Goal: Share content: Share content

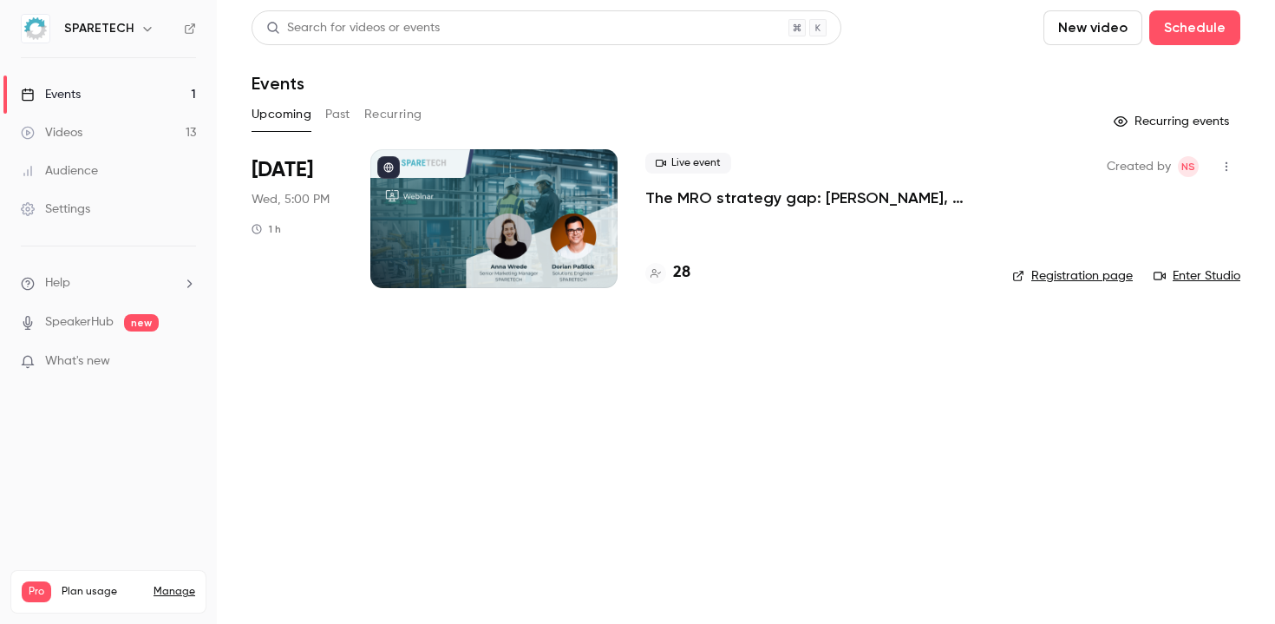
click at [114, 86] on link "Events 1" at bounding box center [108, 94] width 217 height 38
click at [349, 114] on button "Past" at bounding box center [337, 115] width 25 height 28
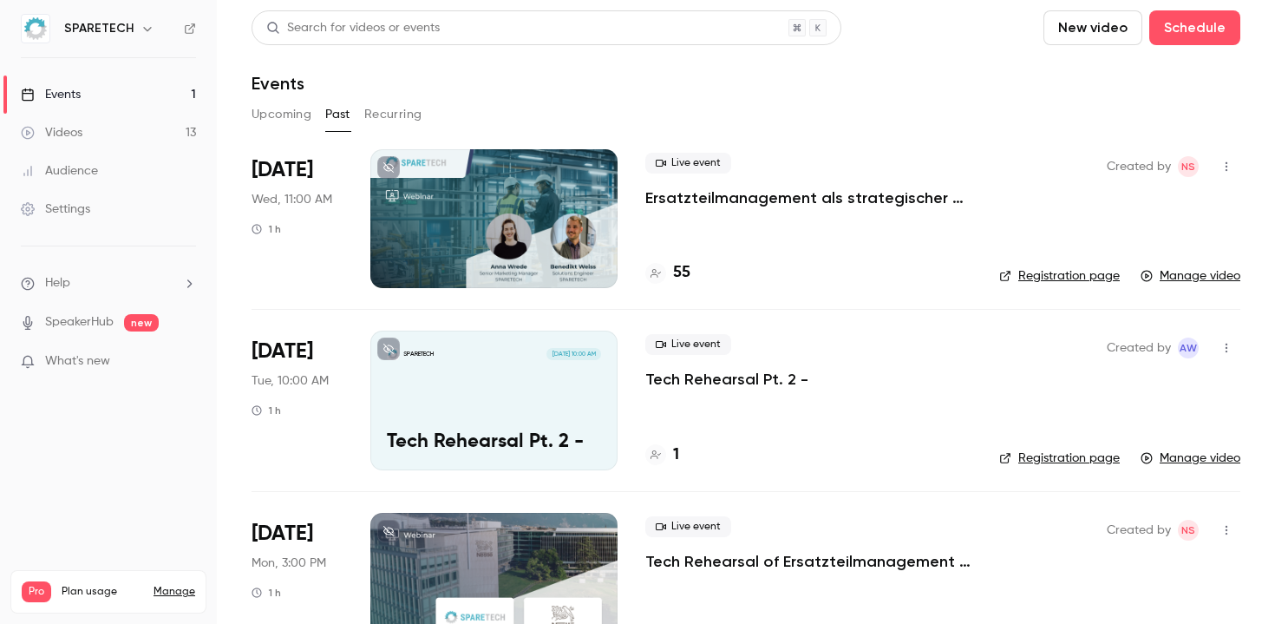
click at [810, 206] on p "Ersatzteilmanagement als strategischer Hebel: Margen verbessern, Zusammenarbeit…" at bounding box center [808, 197] width 326 height 21
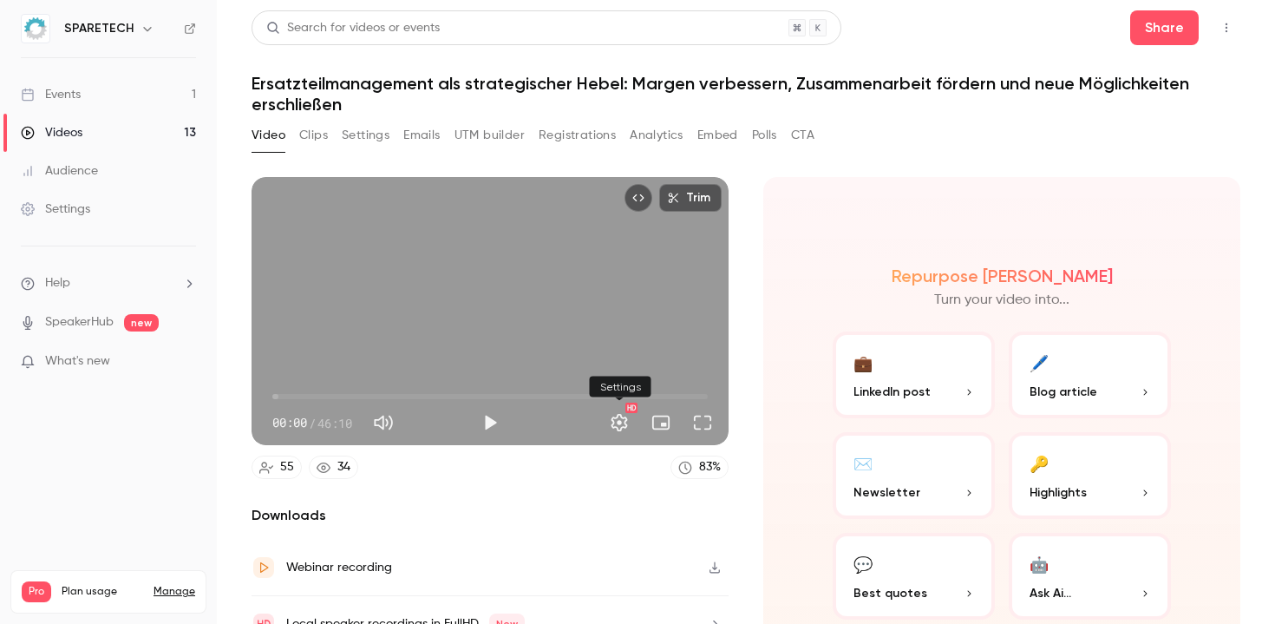
click at [621, 418] on button "Settings" at bounding box center [619, 422] width 35 height 35
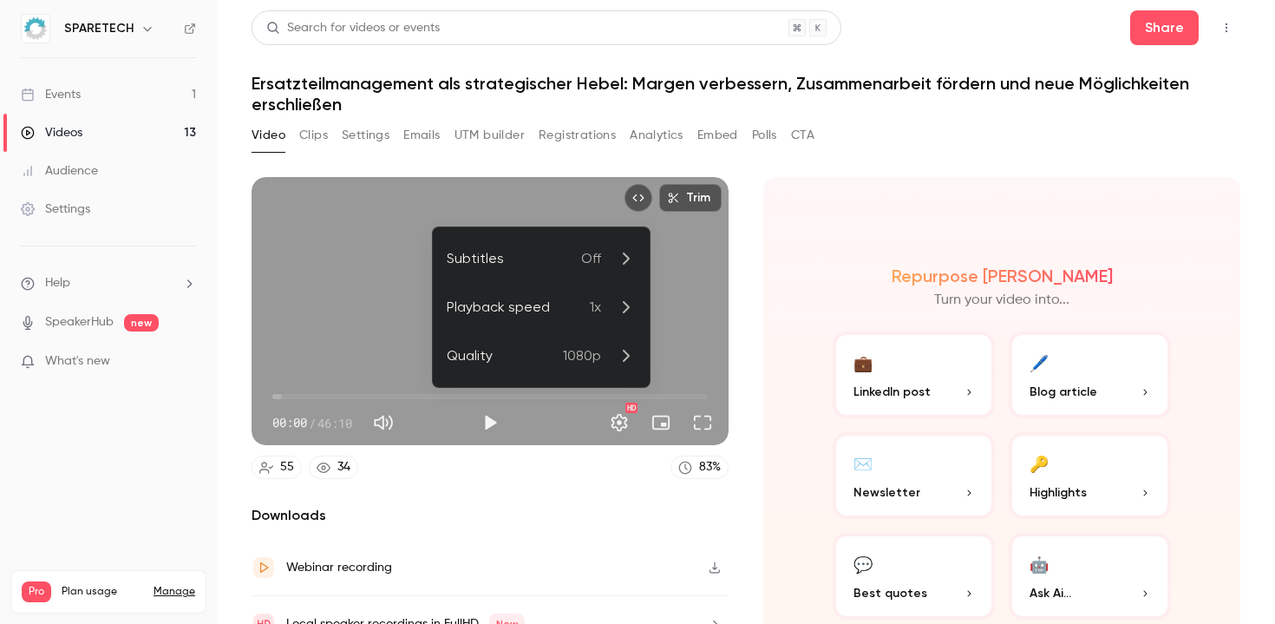
click at [621, 418] on div at bounding box center [637, 312] width 1275 height 624
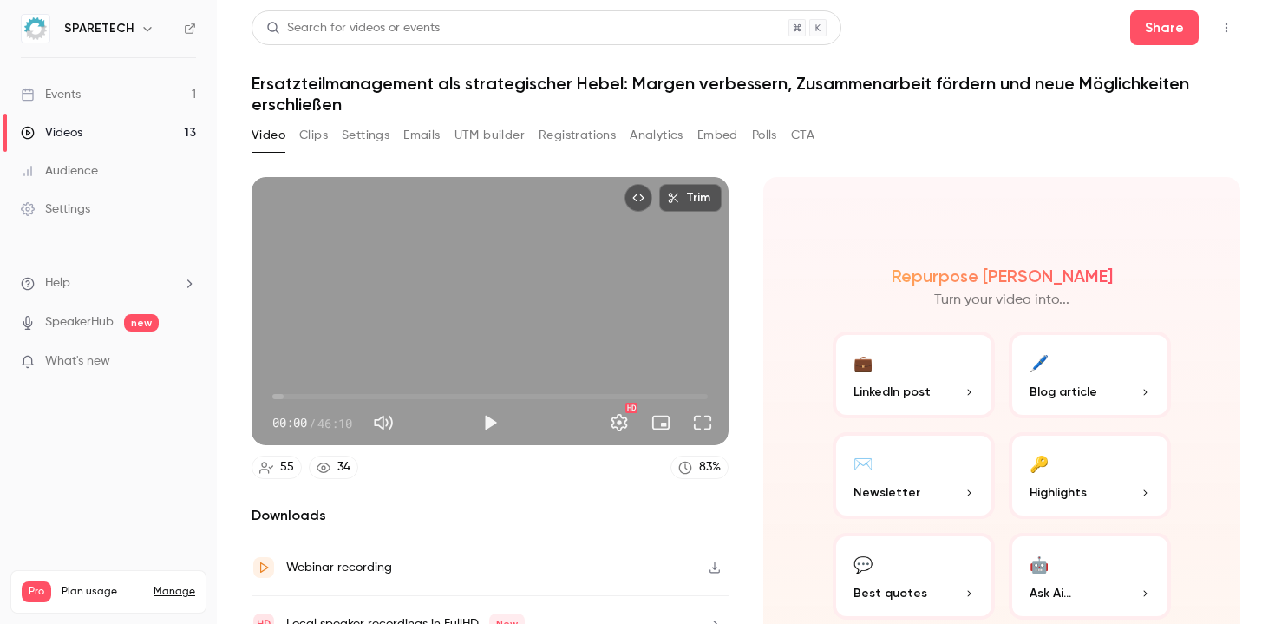
click at [314, 140] on button "Clips" at bounding box center [313, 135] width 29 height 28
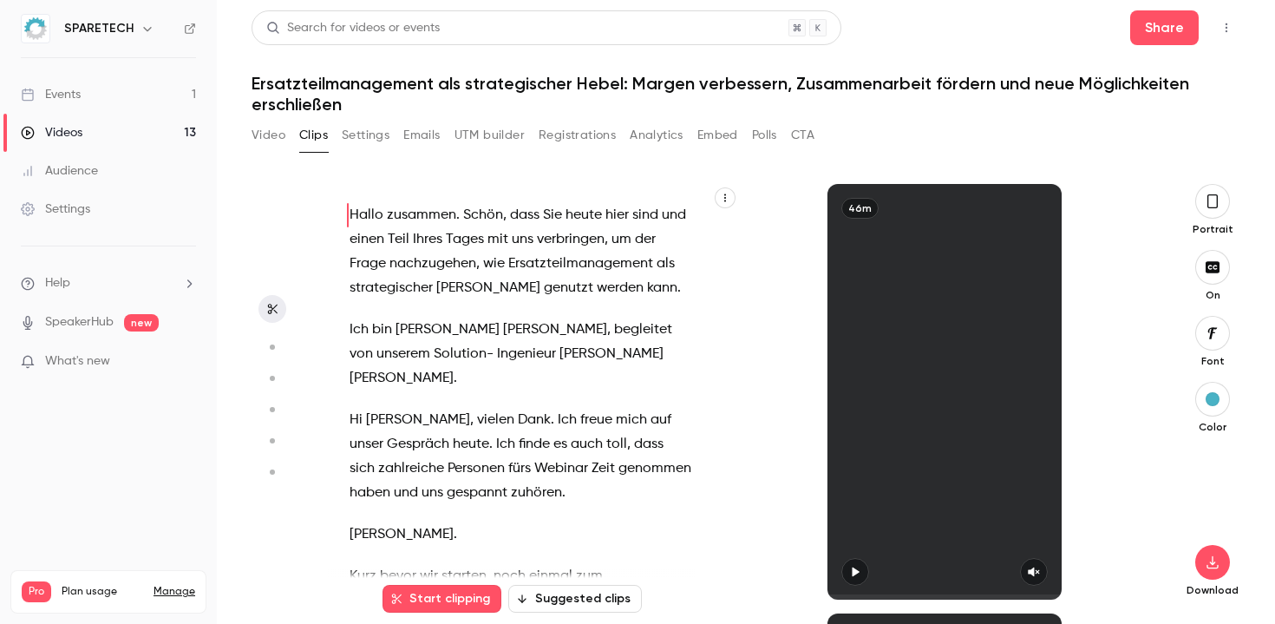
scroll to position [3, 0]
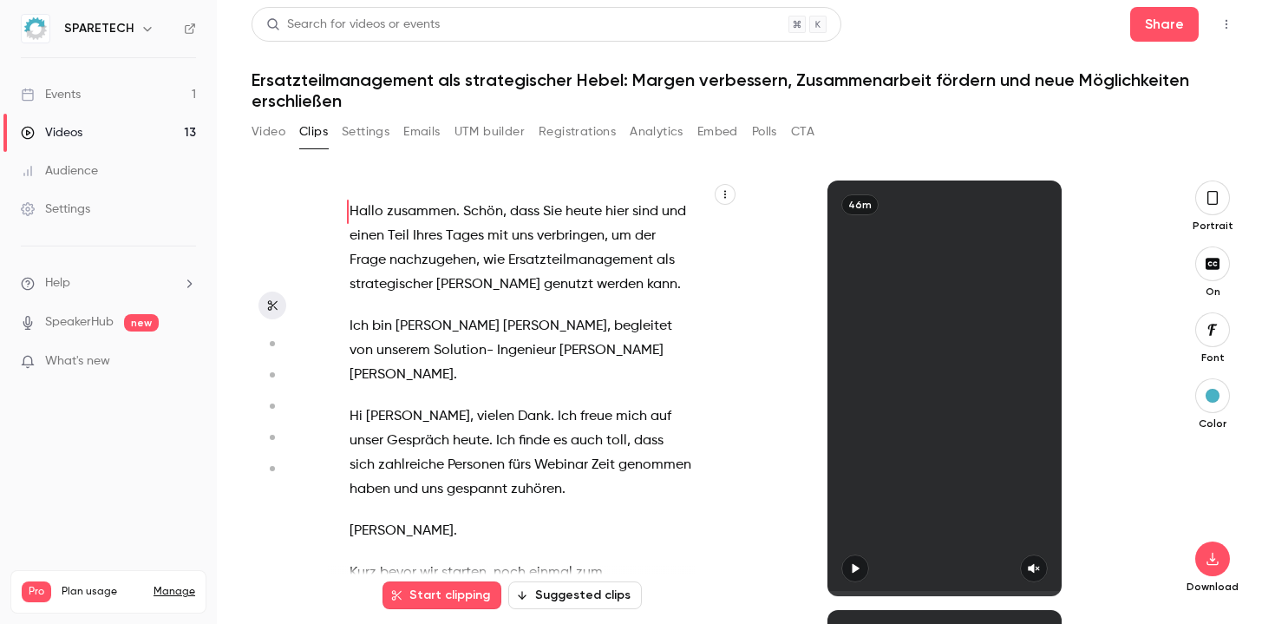
click at [272, 134] on button "Video" at bounding box center [269, 132] width 34 height 28
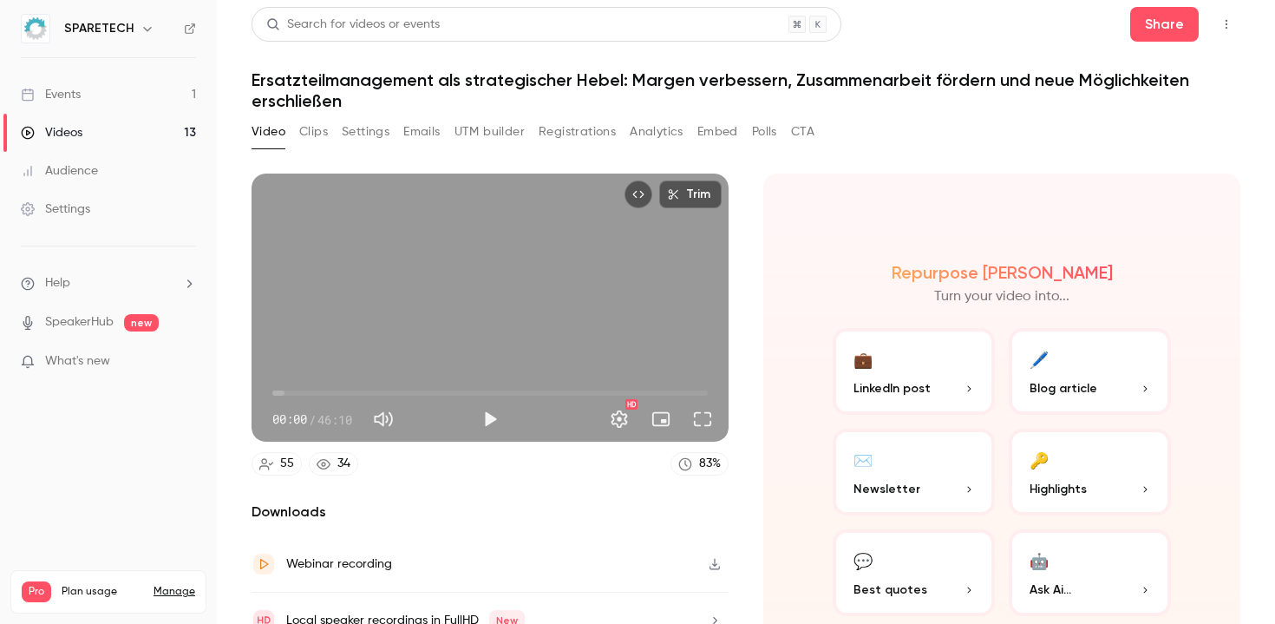
scroll to position [84, 0]
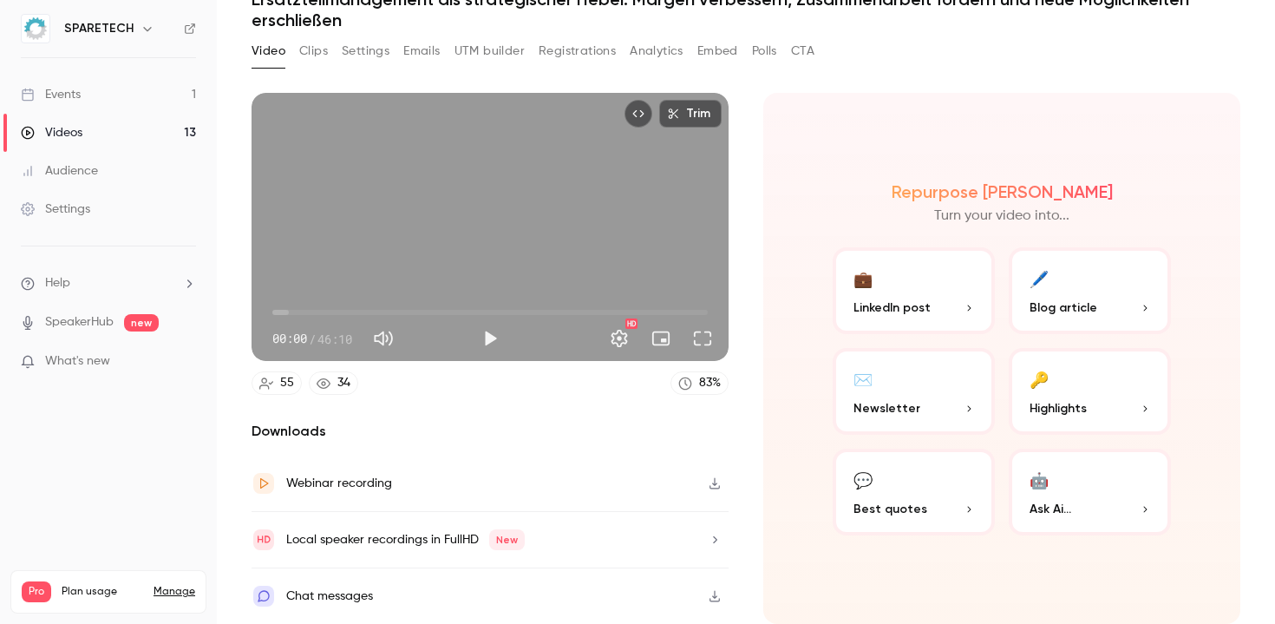
click at [716, 482] on icon "button" at bounding box center [715, 483] width 10 height 11
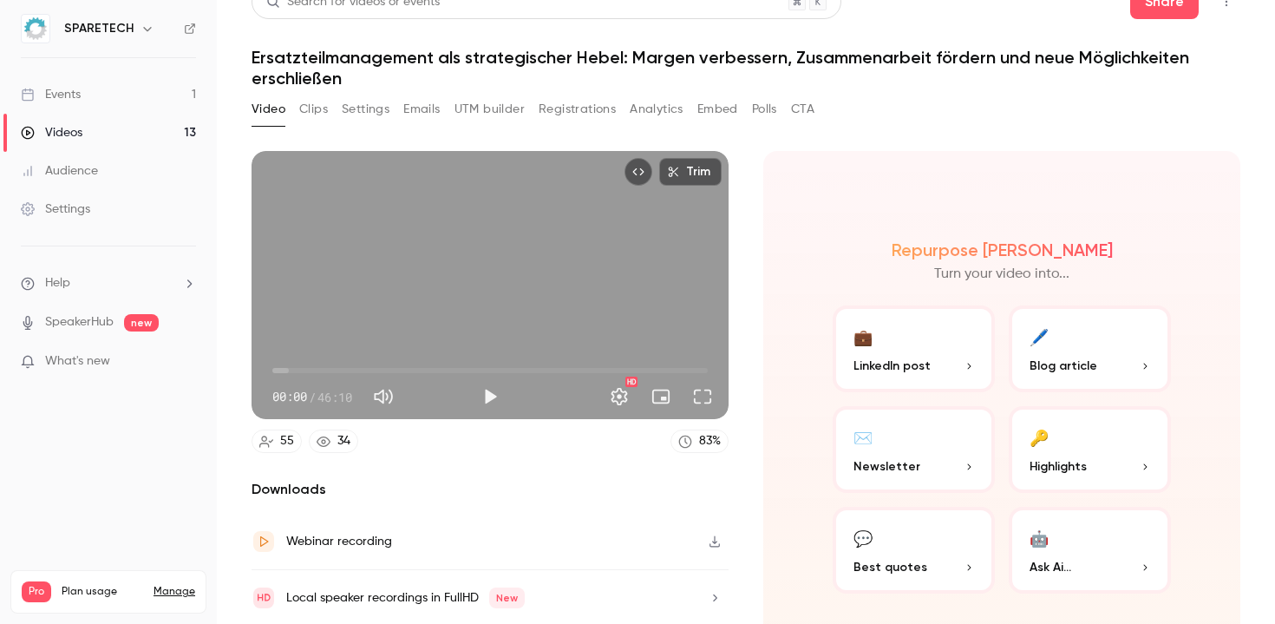
scroll to position [0, 0]
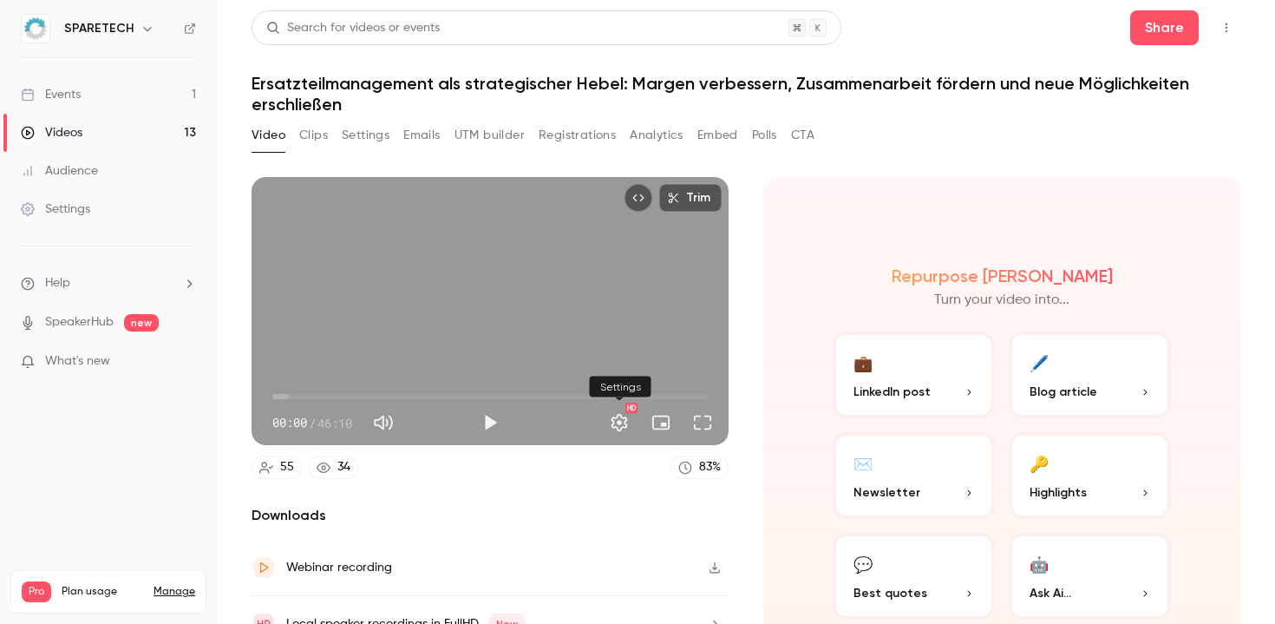
click at [618, 429] on button "Settings" at bounding box center [619, 422] width 35 height 35
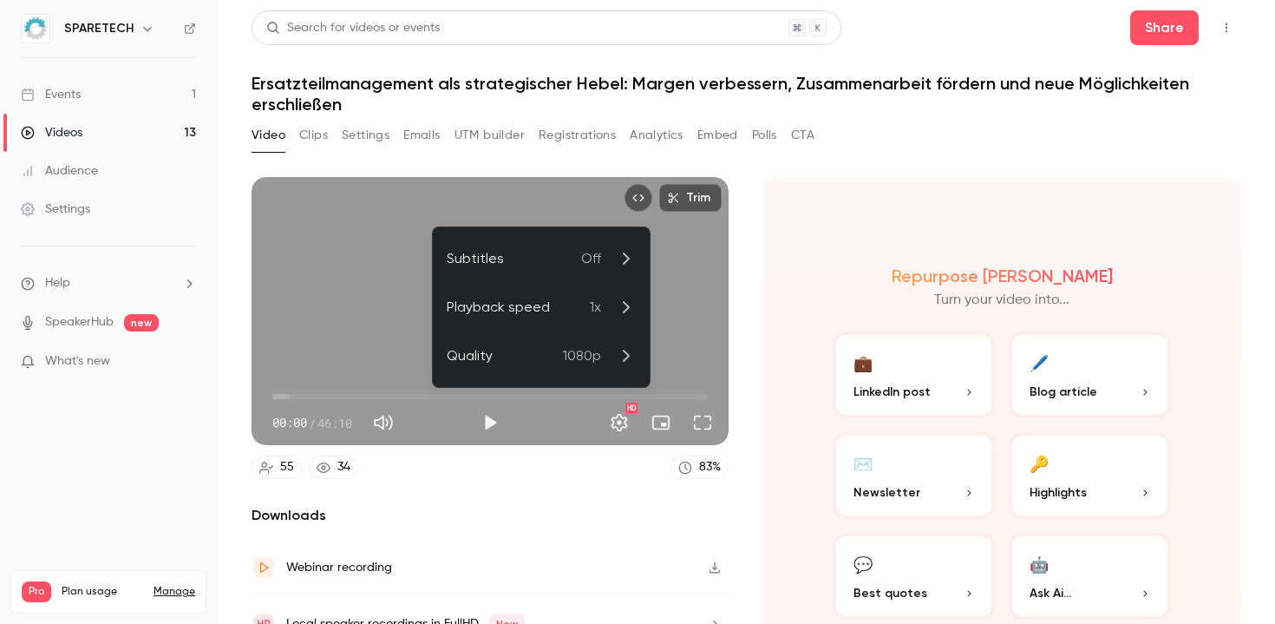
click at [618, 429] on div at bounding box center [637, 312] width 1275 height 624
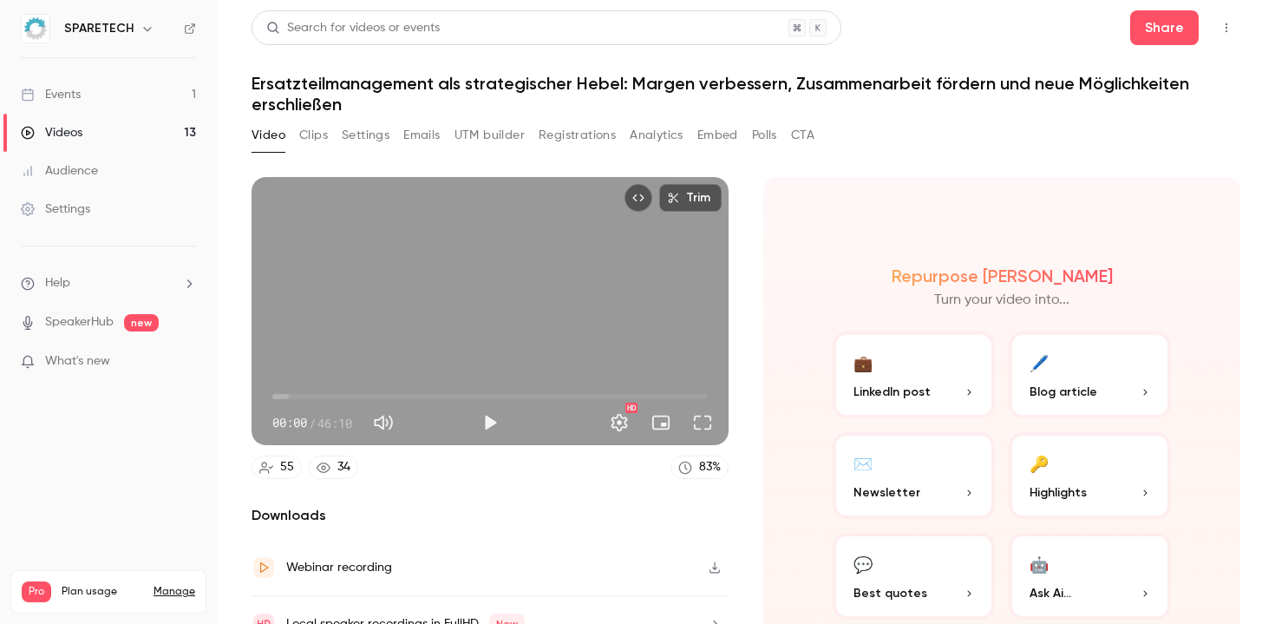
click at [644, 205] on button "Embed video" at bounding box center [639, 198] width 28 height 28
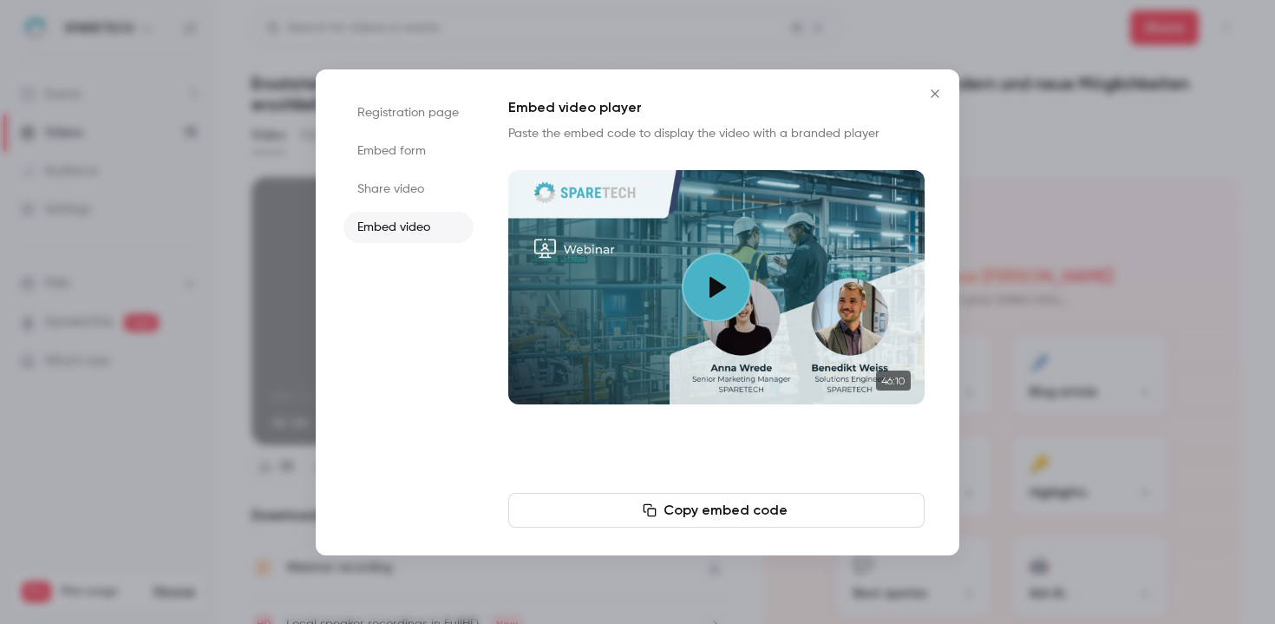
click at [394, 196] on li "Share video" at bounding box center [408, 188] width 130 height 31
click at [711, 515] on button "Copy link" at bounding box center [716, 510] width 416 height 35
click at [411, 389] on ul "Registration page Embed form Share video Embed video" at bounding box center [408, 312] width 130 height 430
